Goal: Information Seeking & Learning: Learn about a topic

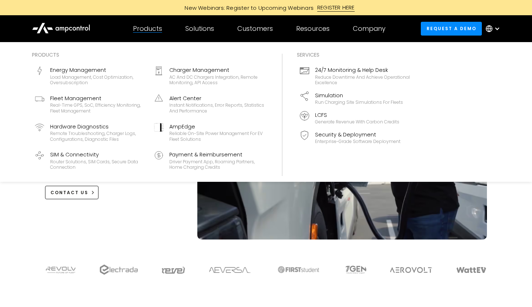
click at [152, 32] on div "Products" at bounding box center [147, 29] width 29 height 8
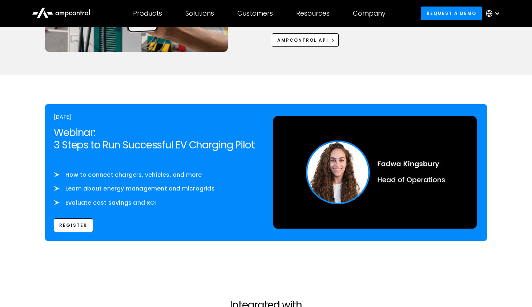
scroll to position [1108, 0]
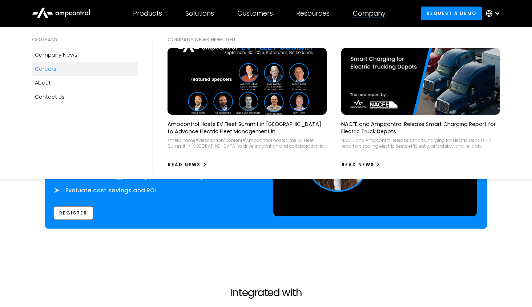
click at [51, 72] on div "Careers" at bounding box center [45, 69] width 21 height 8
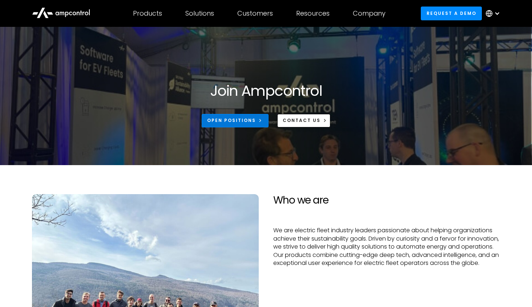
click at [236, 119] on div "Open Positions" at bounding box center [231, 120] width 49 height 7
